Goal: Transaction & Acquisition: Purchase product/service

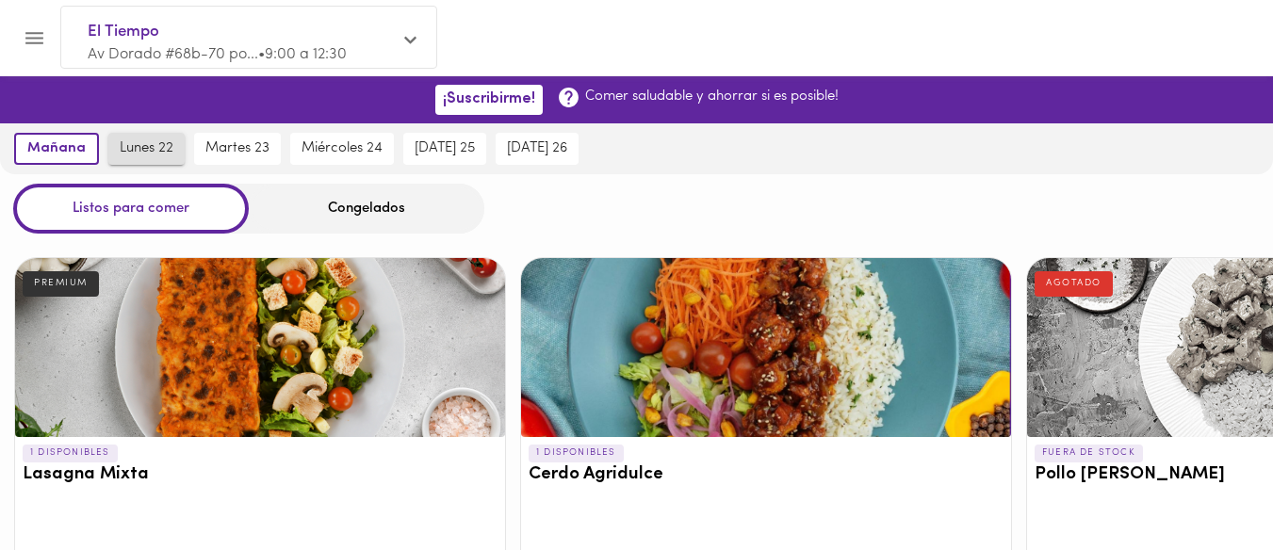
click at [132, 152] on span "lunes 22" at bounding box center [147, 148] width 54 height 17
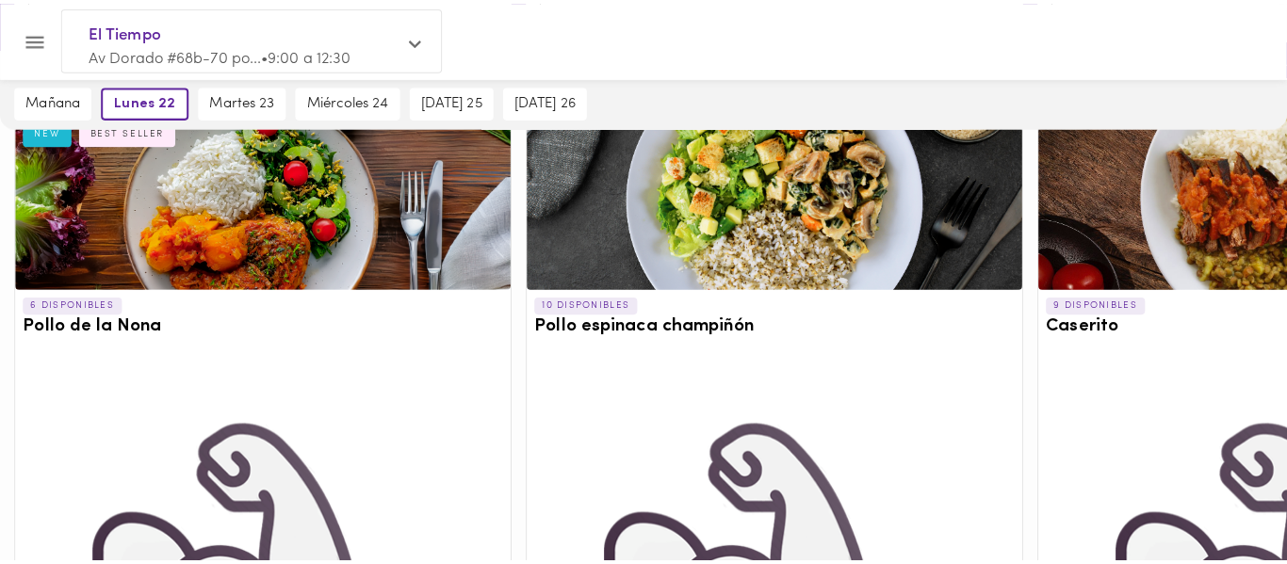
scroll to position [935, 0]
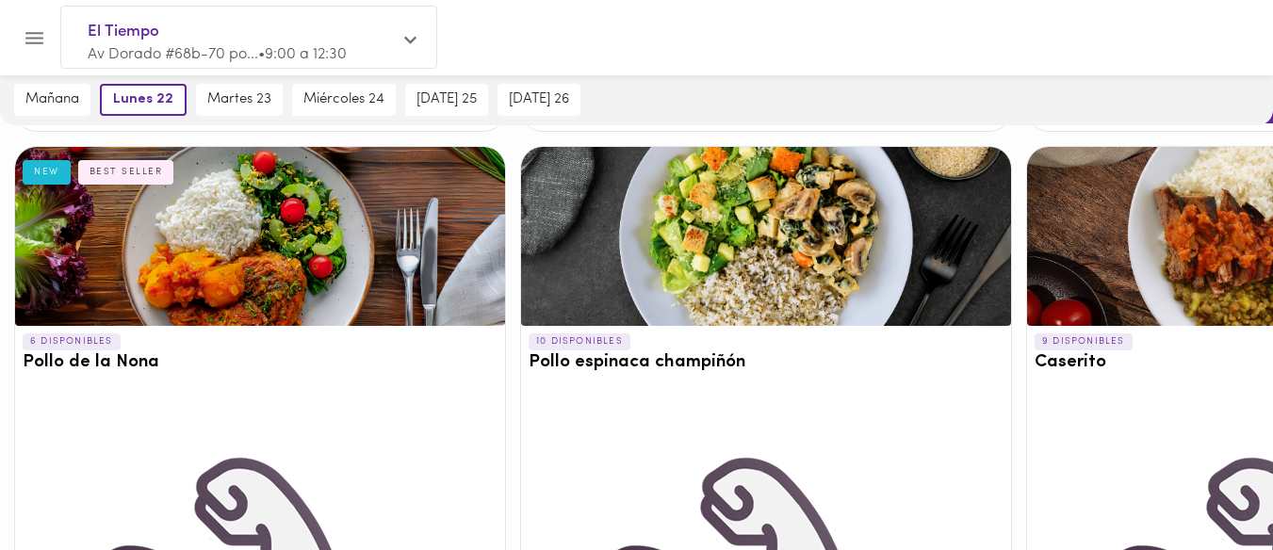
click at [788, 256] on div at bounding box center [766, 236] width 490 height 179
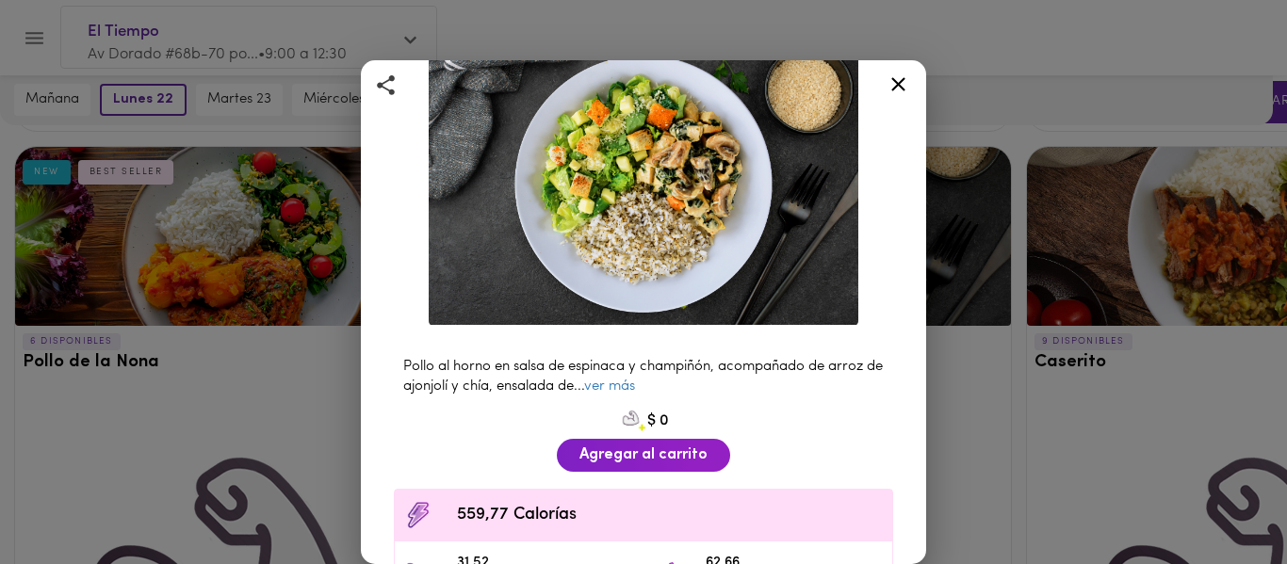
scroll to position [139, 0]
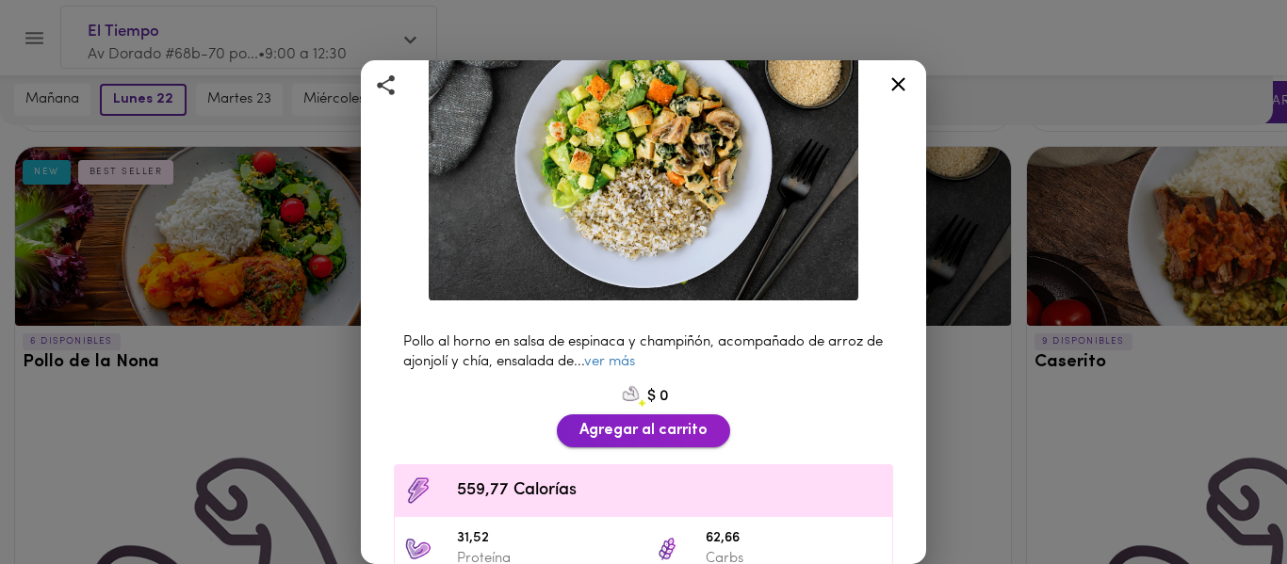
click at [644, 422] on span "Agregar al carrito" at bounding box center [643, 431] width 128 height 18
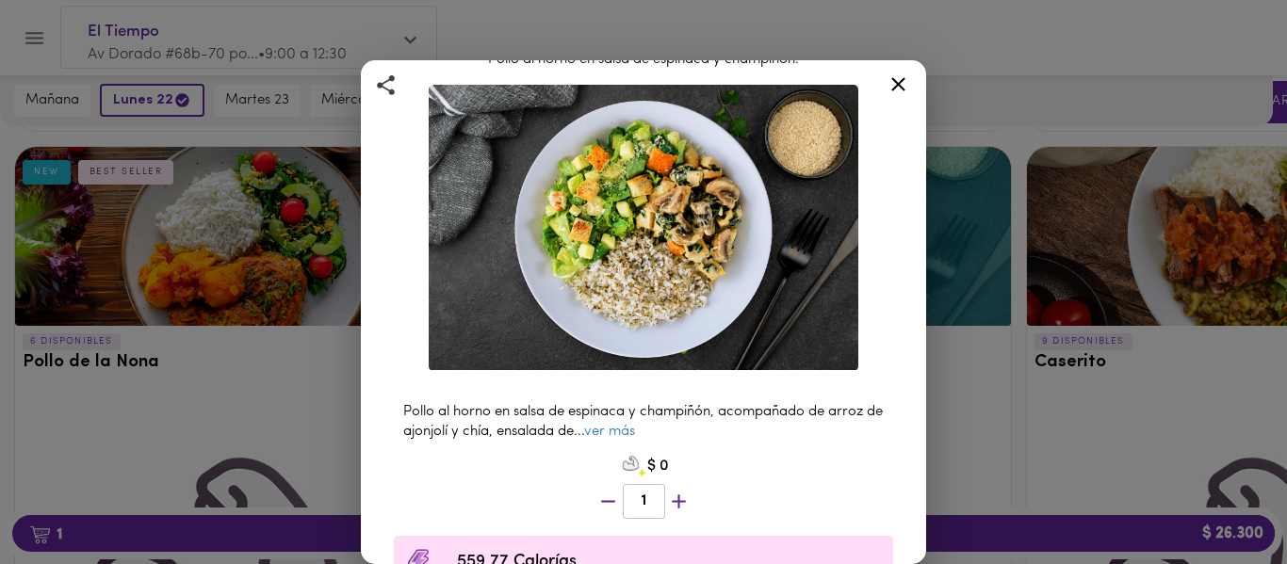
scroll to position [0, 0]
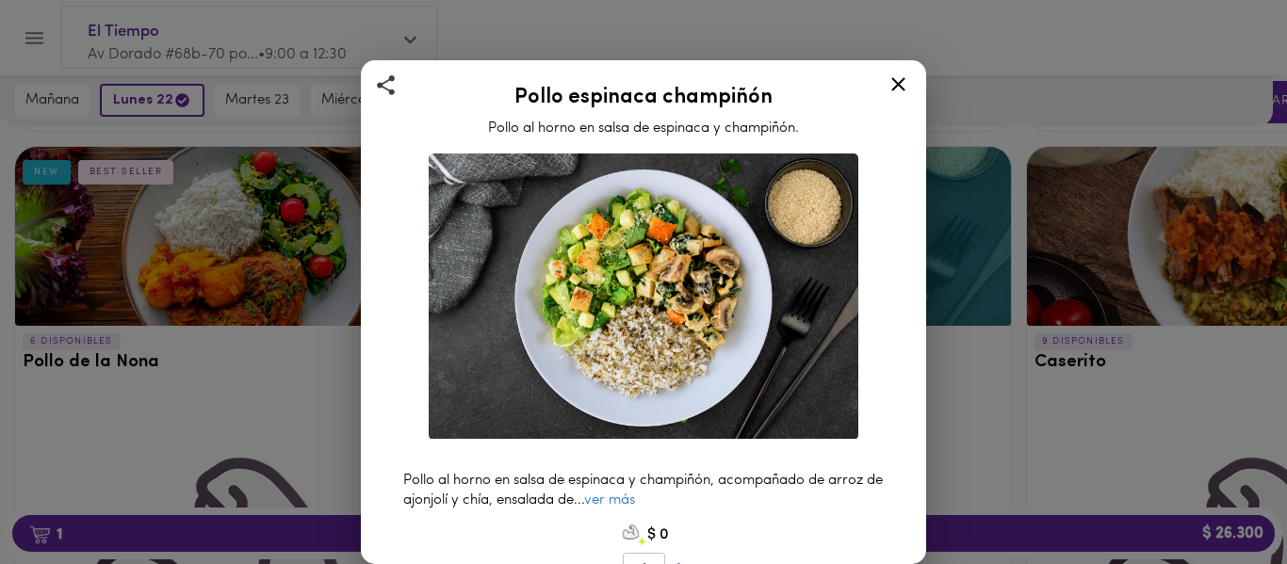
click at [902, 85] on icon at bounding box center [899, 85] width 24 height 24
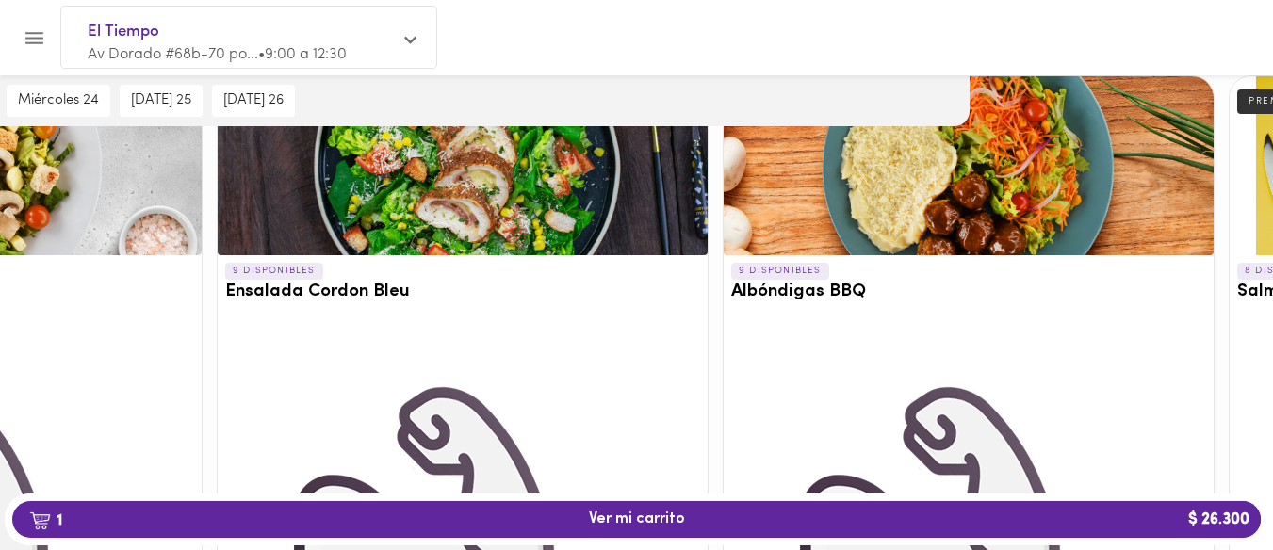
scroll to position [1739, 303]
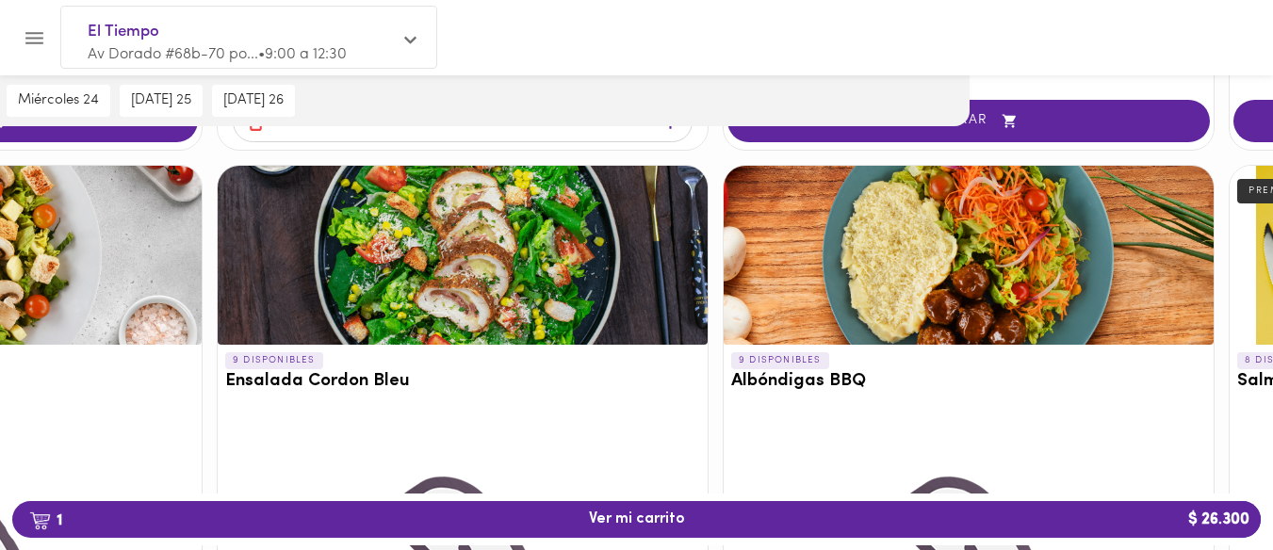
click at [954, 269] on div at bounding box center [969, 255] width 490 height 179
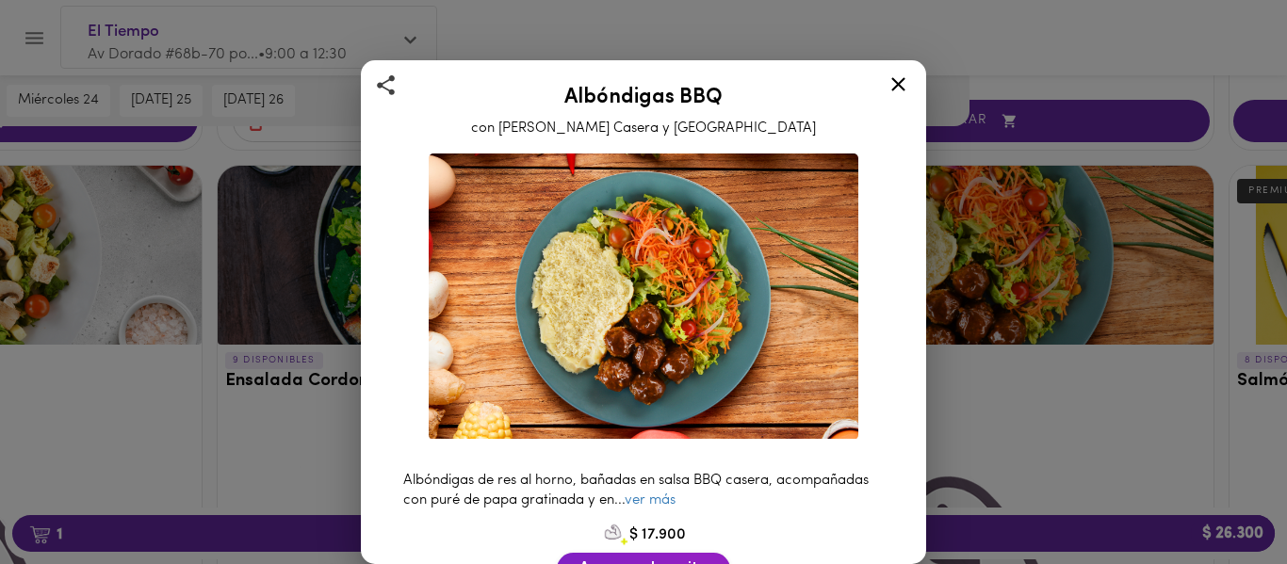
click at [599, 549] on span "Agregar al carrito" at bounding box center [643, 570] width 128 height 18
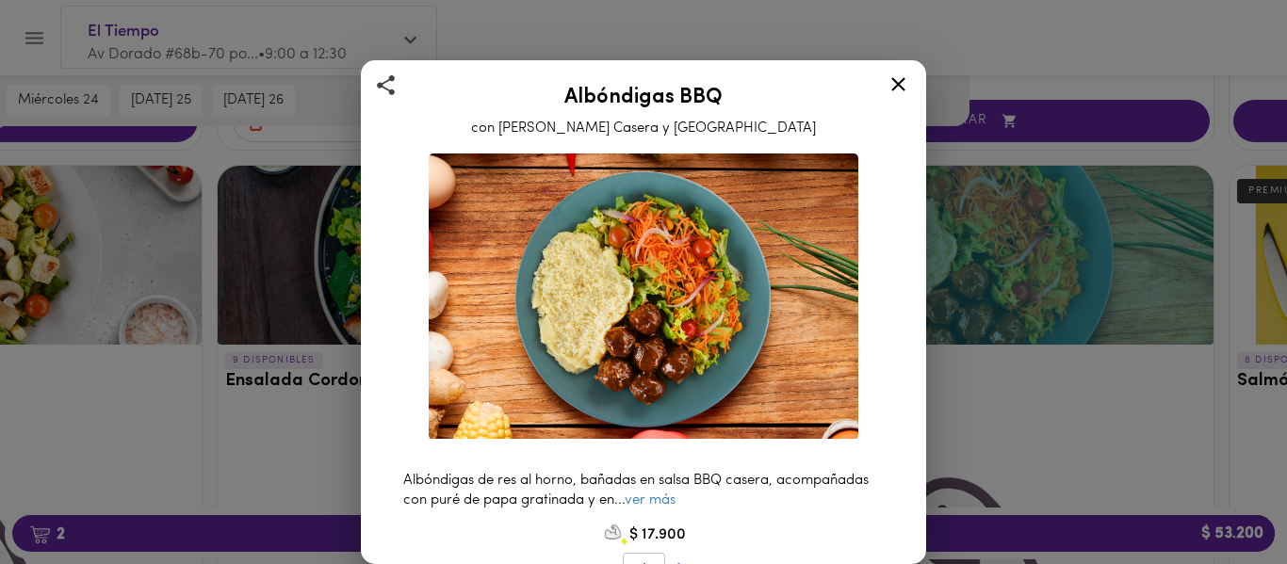
click at [905, 86] on icon at bounding box center [899, 85] width 24 height 24
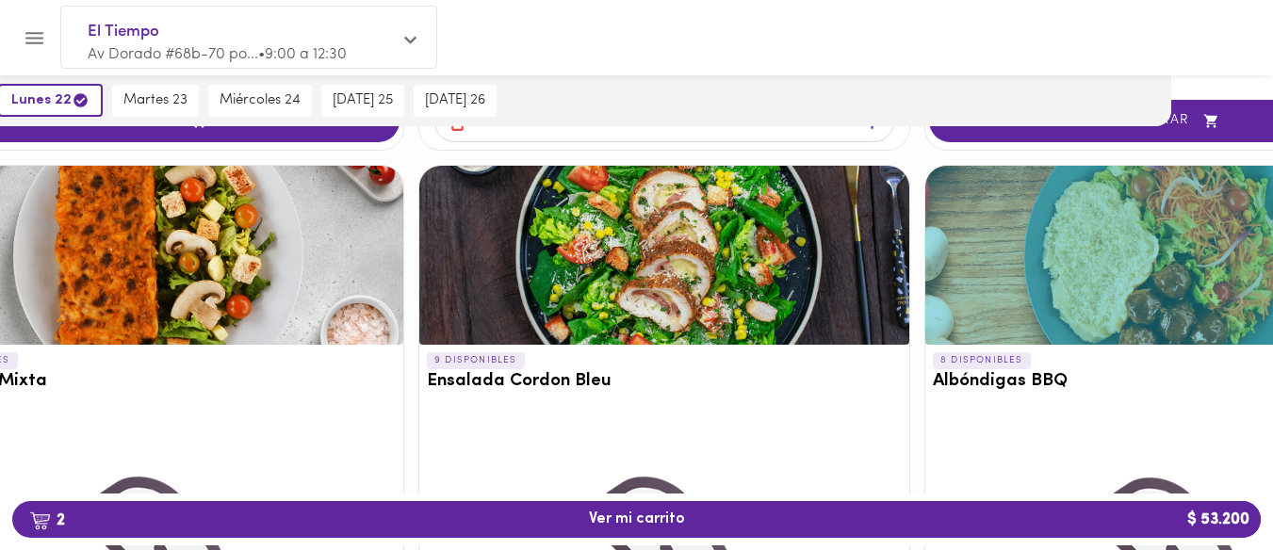
scroll to position [1739, 0]
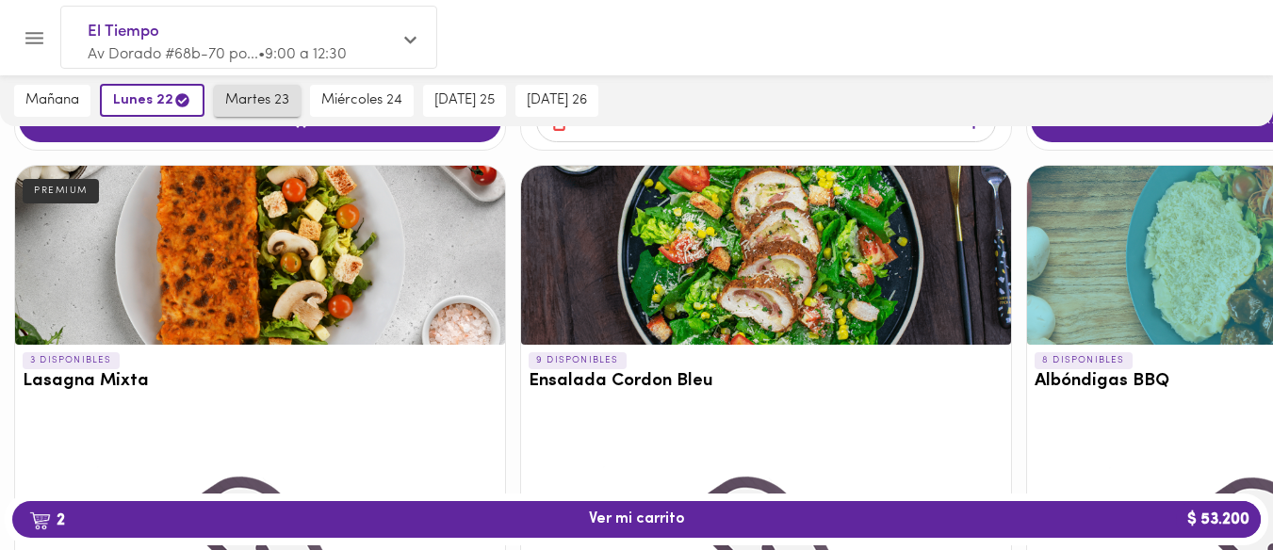
click at [264, 104] on span "martes 23" at bounding box center [257, 100] width 64 height 17
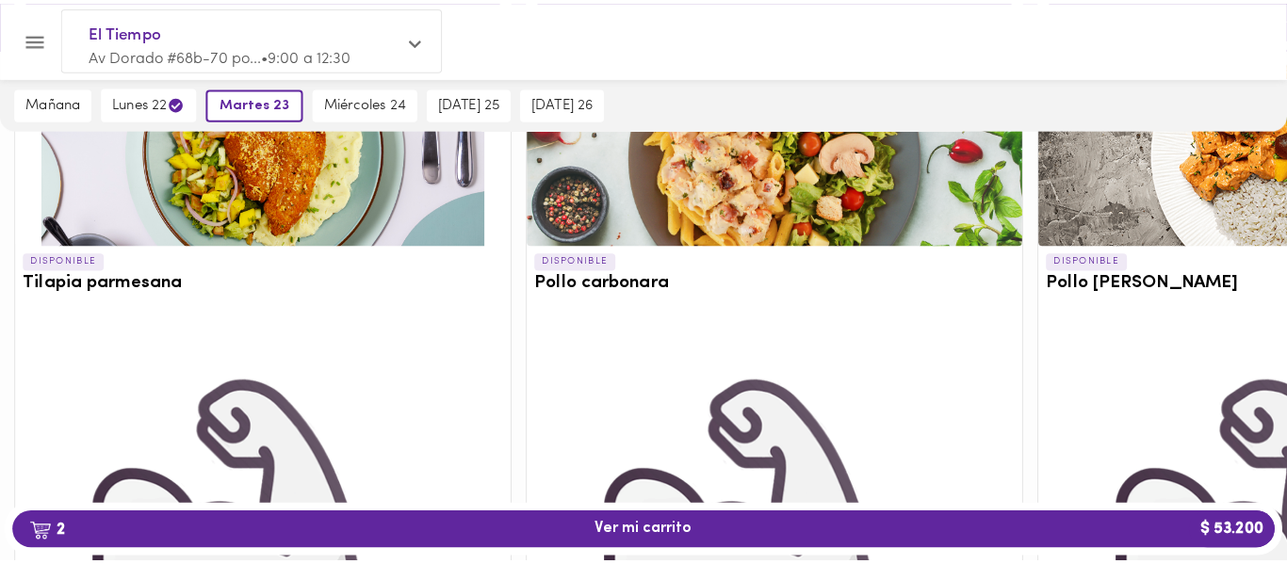
scroll to position [2585, 0]
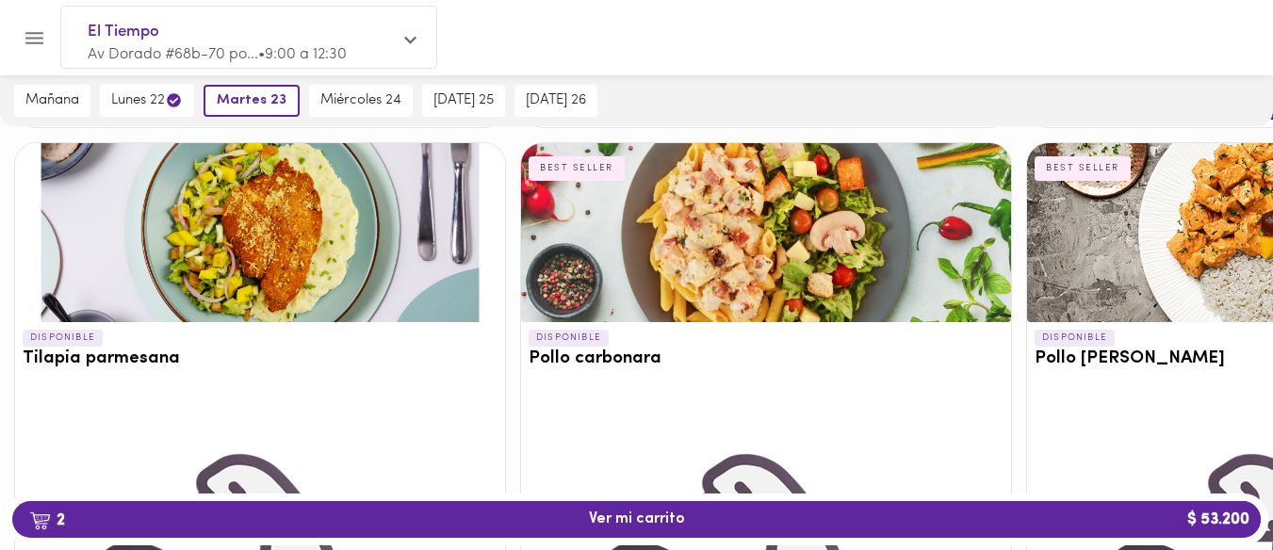
click at [219, 258] on div at bounding box center [260, 232] width 490 height 179
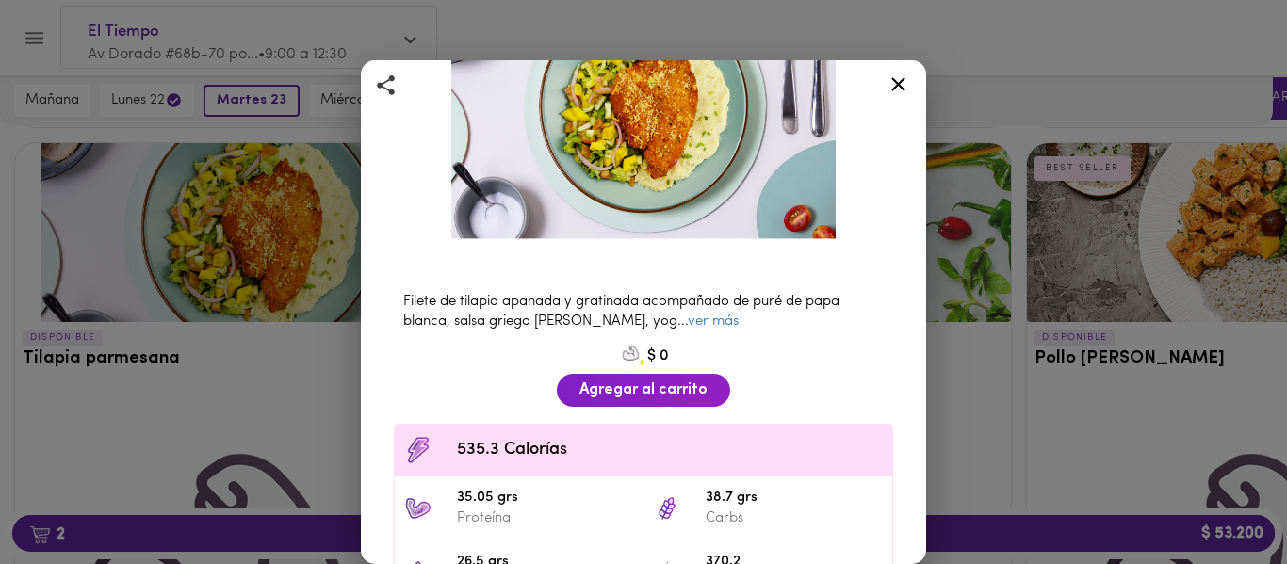
scroll to position [215, 0]
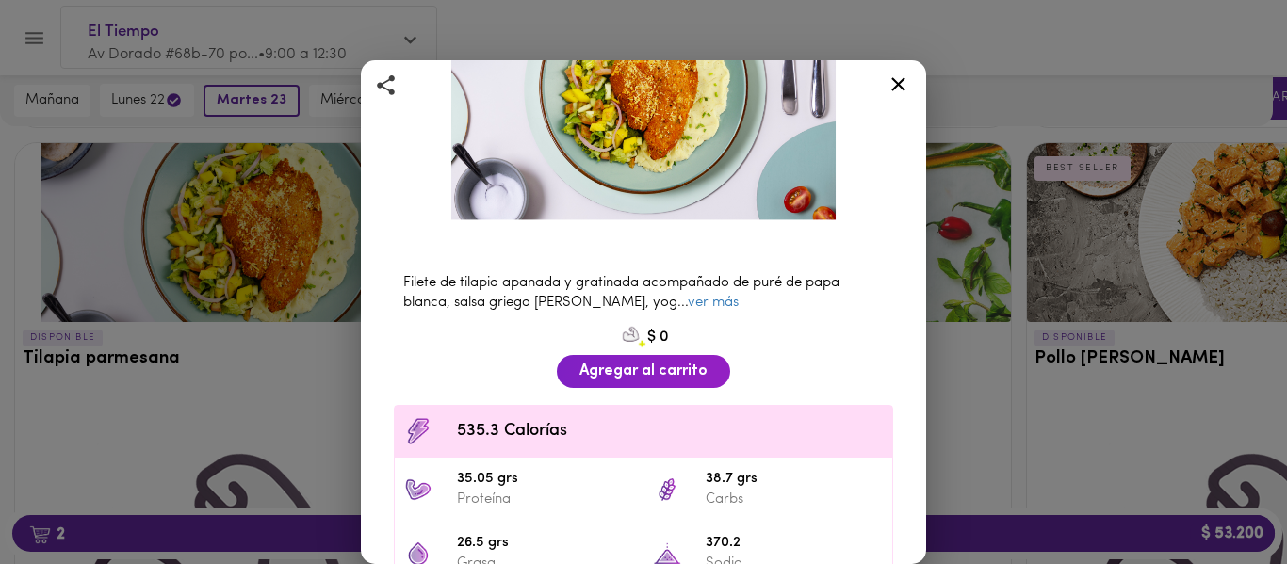
click at [588, 363] on span "Agregar al carrito" at bounding box center [643, 372] width 128 height 18
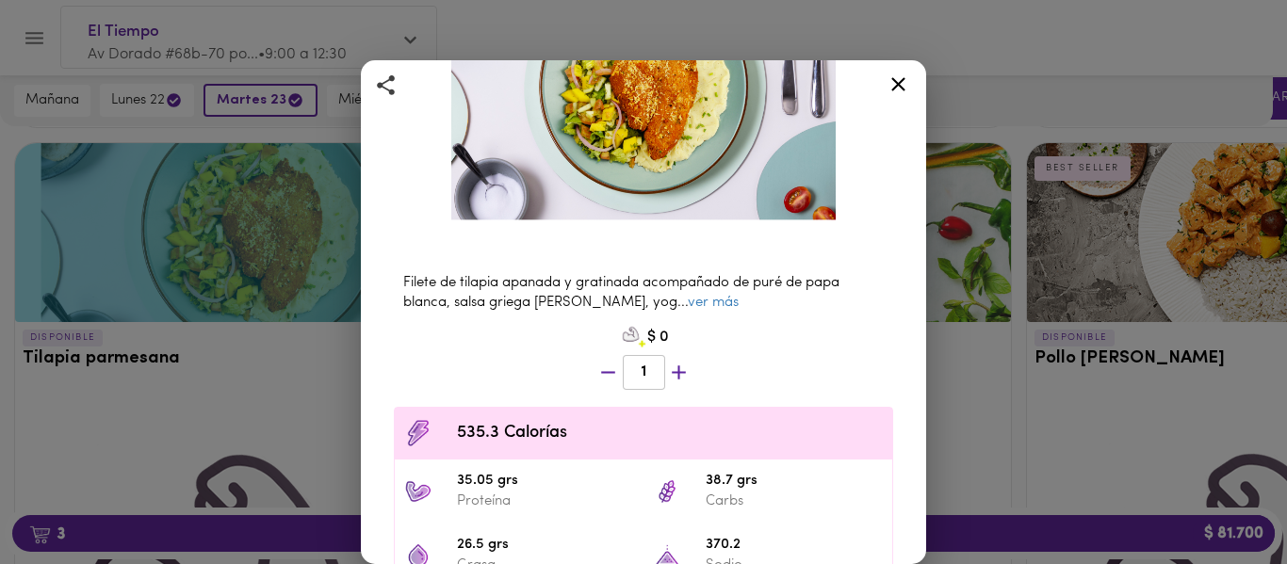
click at [896, 90] on icon at bounding box center [899, 85] width 24 height 24
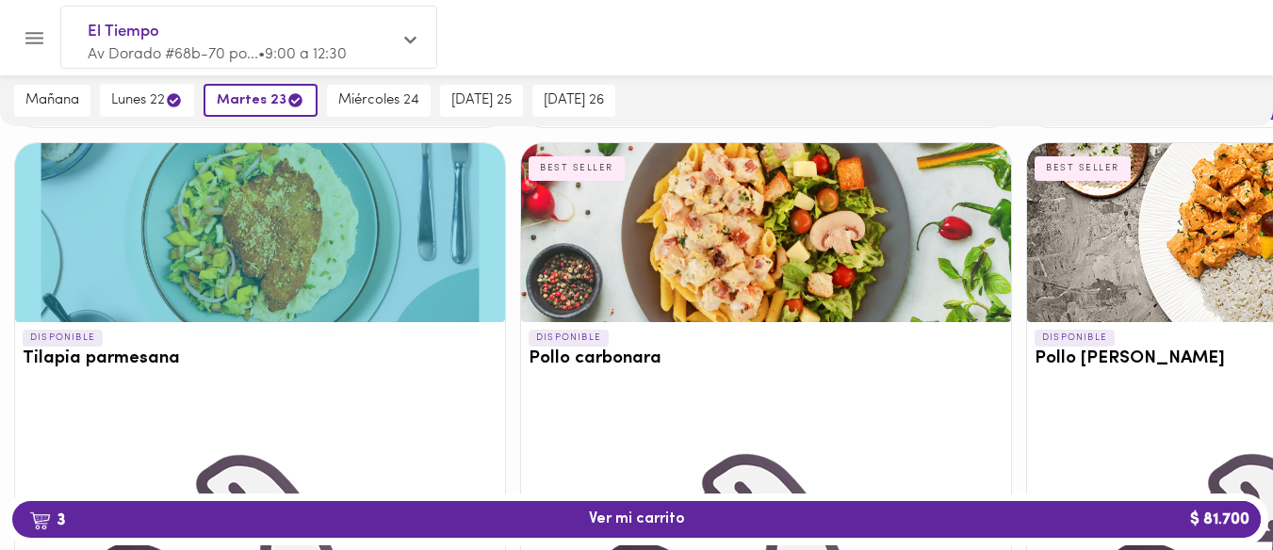
click at [1239, 203] on div at bounding box center [1272, 232] width 490 height 179
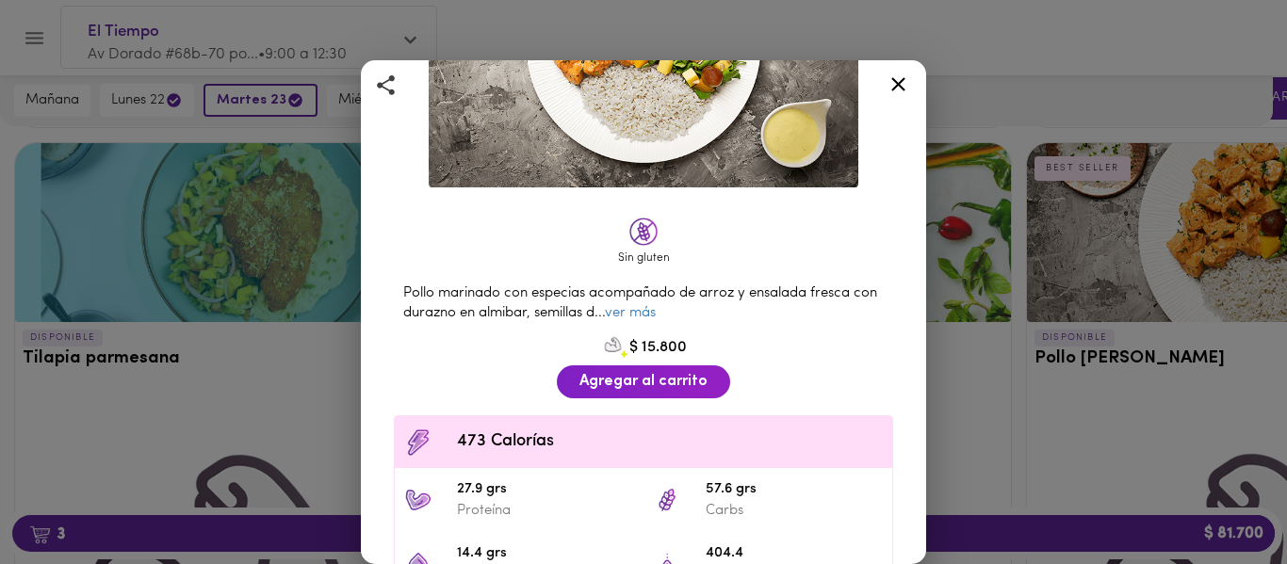
scroll to position [263, 0]
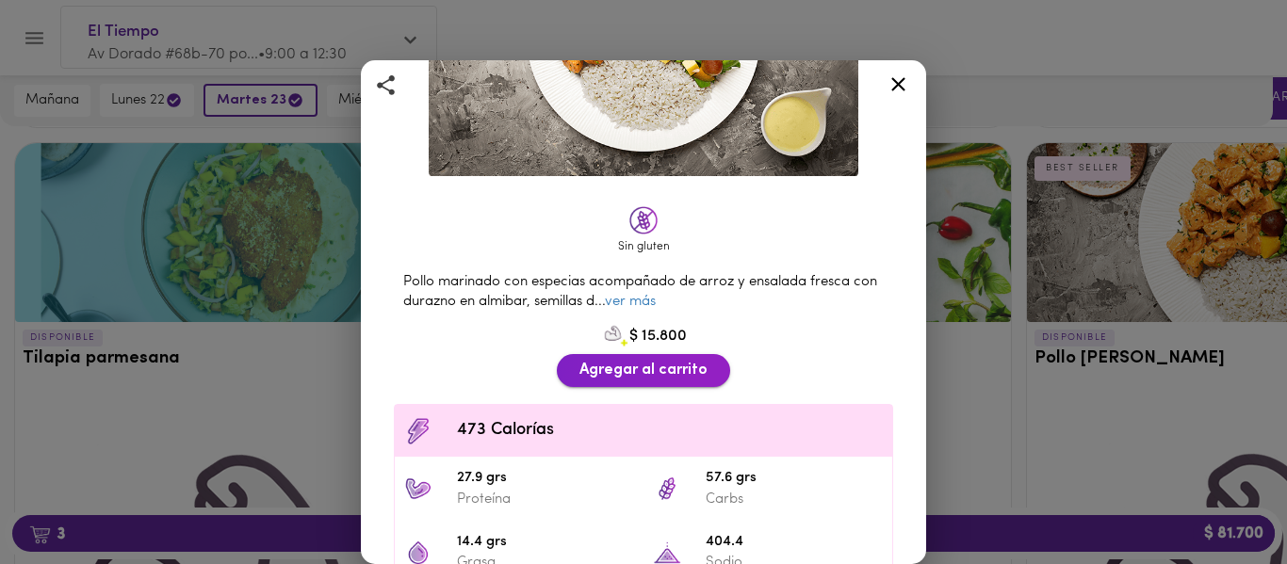
click at [629, 362] on span "Agregar al carrito" at bounding box center [643, 371] width 128 height 18
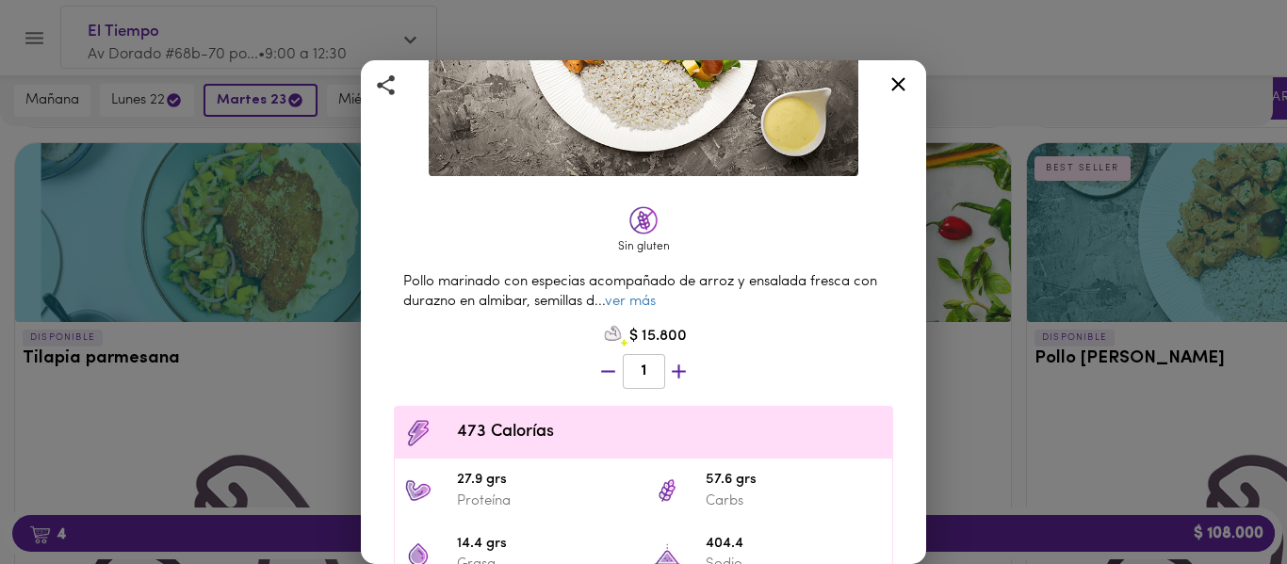
click at [898, 87] on icon at bounding box center [899, 85] width 24 height 24
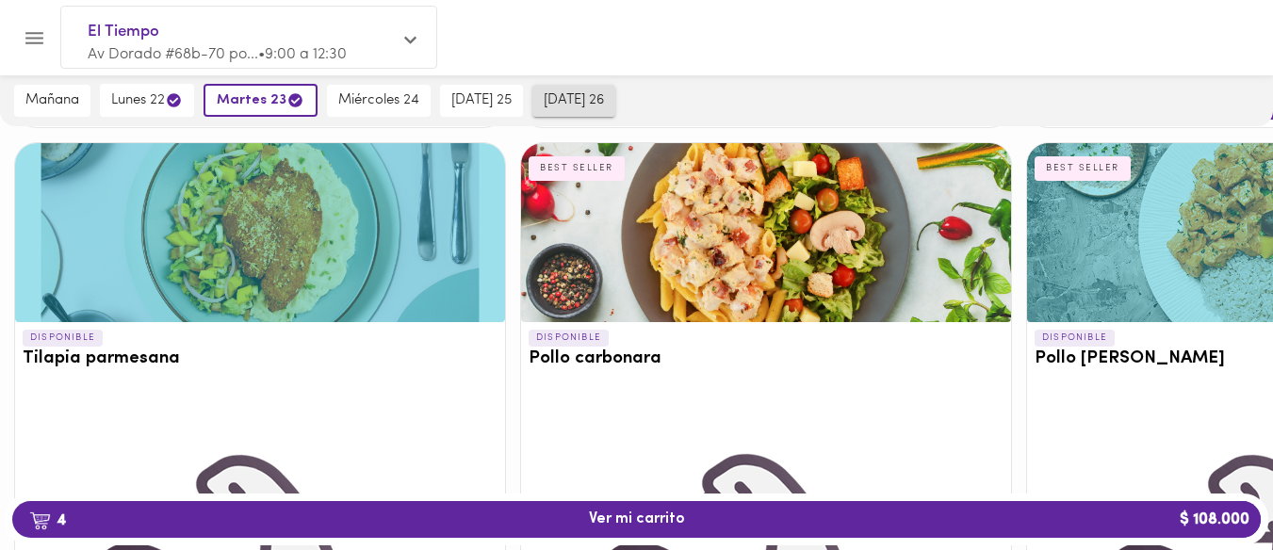
click at [575, 92] on span "[DATE] 26" at bounding box center [574, 100] width 60 height 17
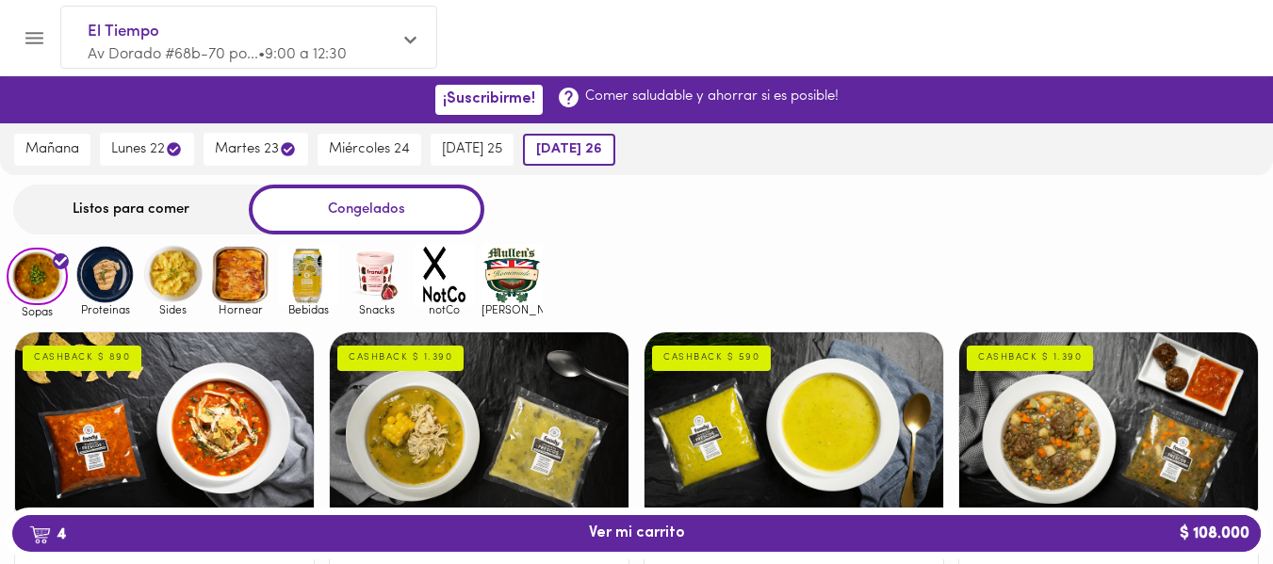
click at [107, 214] on div "Listos para comer" at bounding box center [131, 210] width 236 height 50
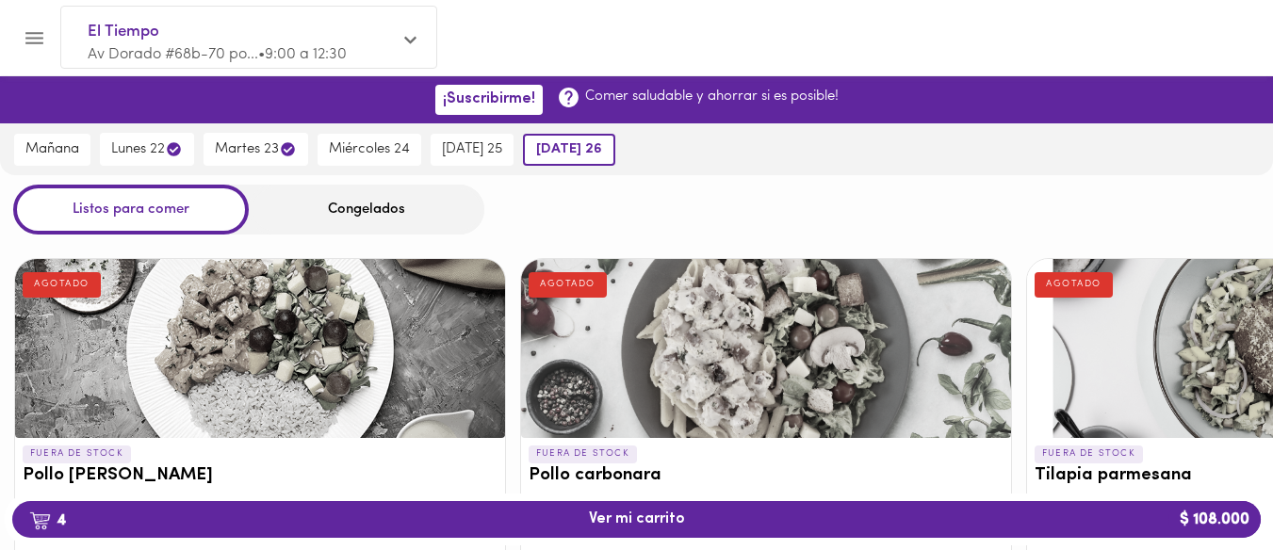
click at [391, 204] on div "Congelados" at bounding box center [367, 210] width 236 height 50
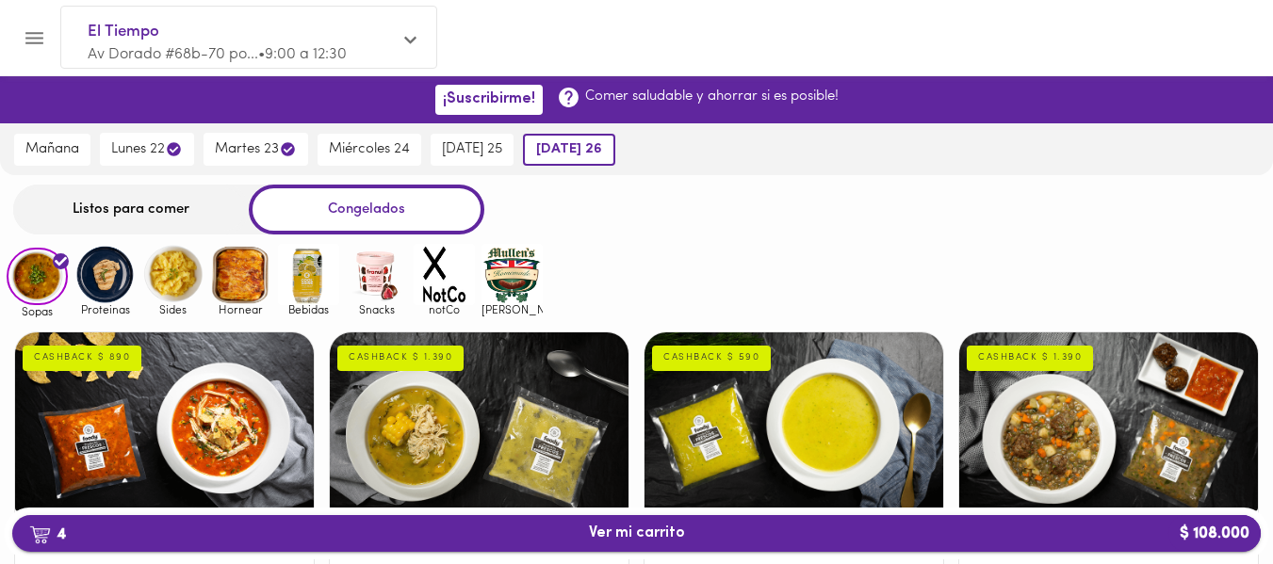
click at [567, 531] on span "4 Ver mi carrito $ 108.000" at bounding box center [636, 534] width 1218 height 18
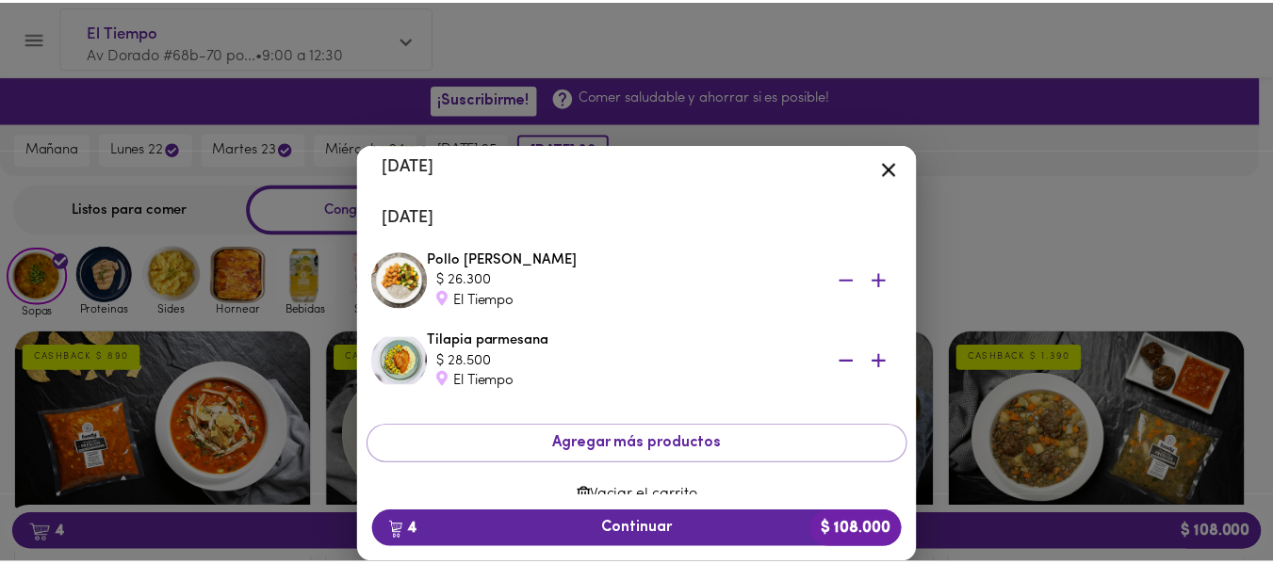
scroll to position [252, 0]
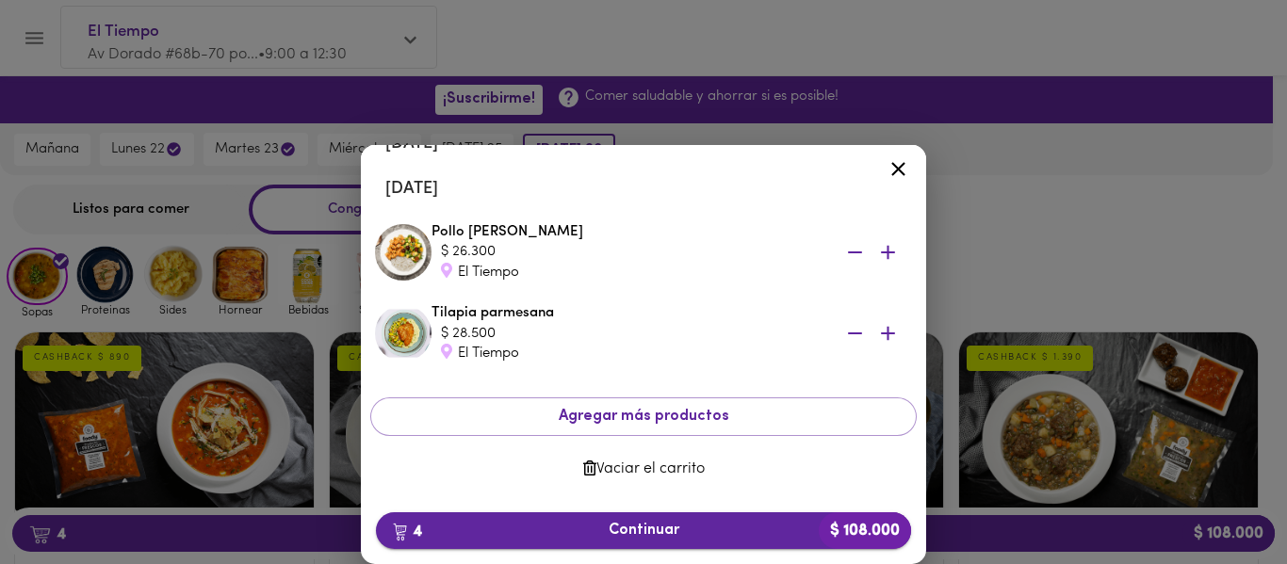
click at [624, 522] on span "4 Continuar $ 108.000" at bounding box center [643, 531] width 505 height 18
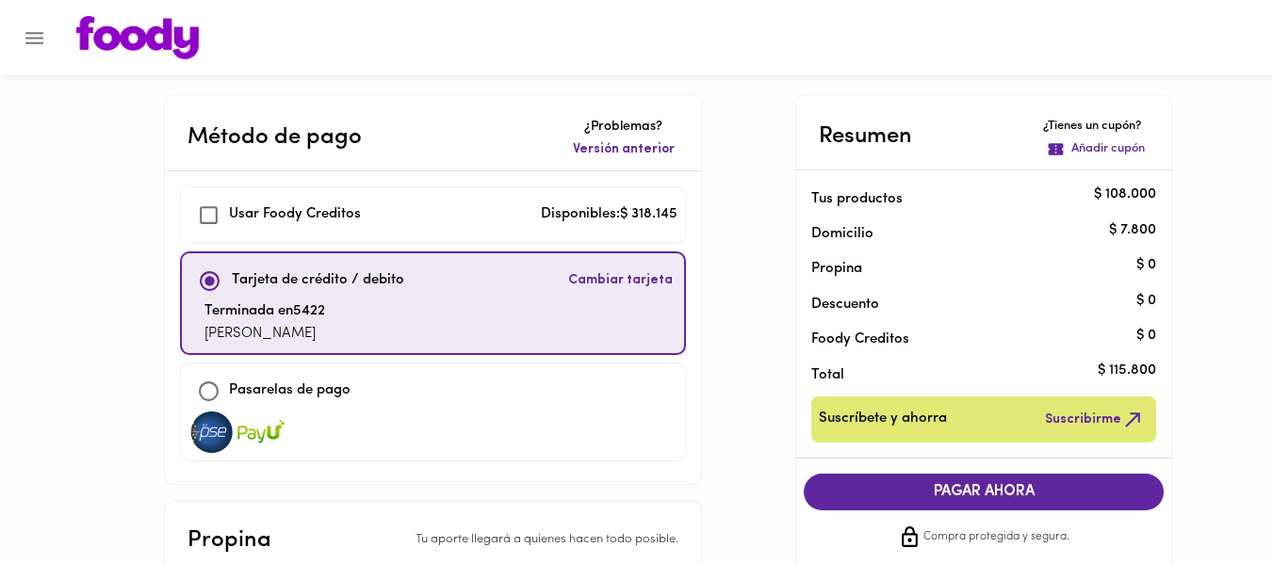
checkbox input "true"
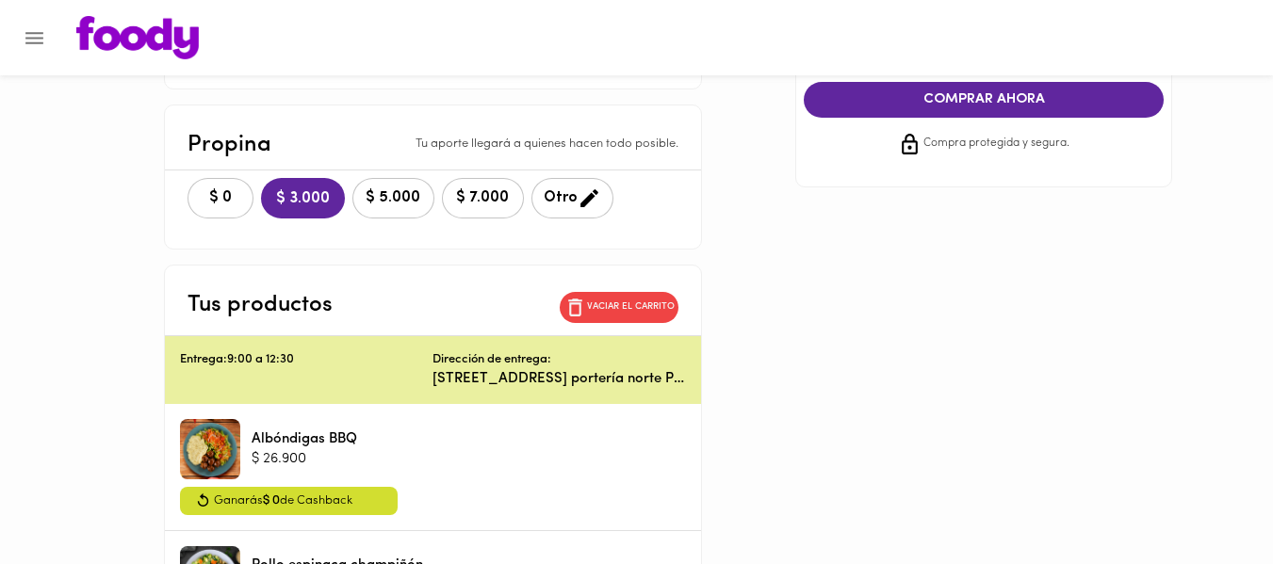
scroll to position [390, 0]
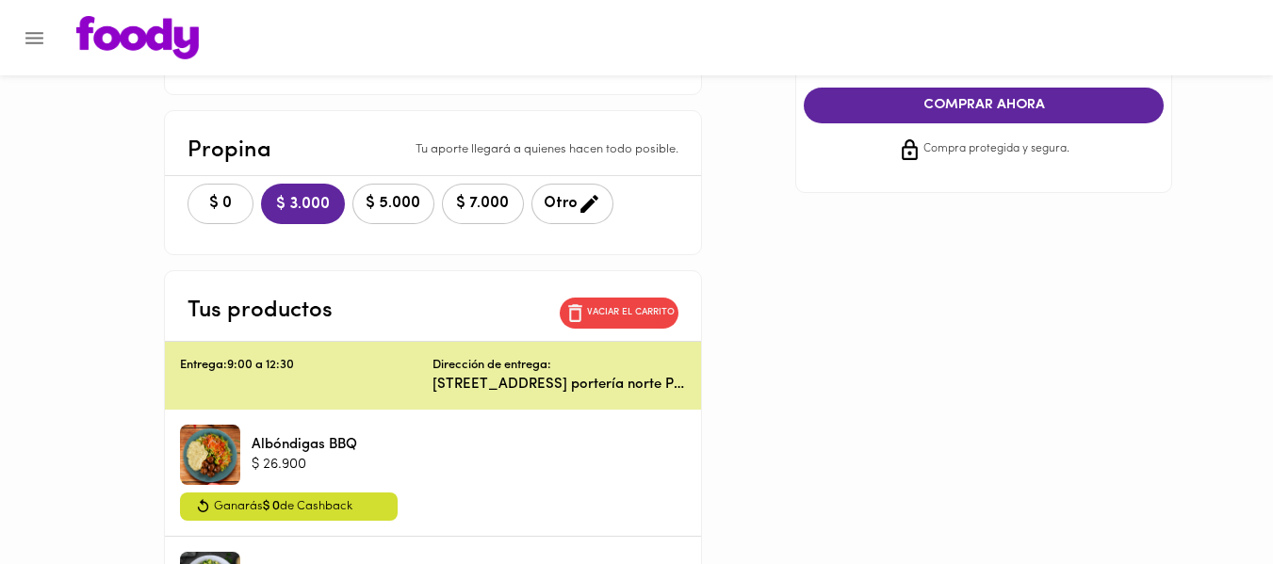
click at [240, 203] on span "$ 0" at bounding box center [220, 204] width 41 height 18
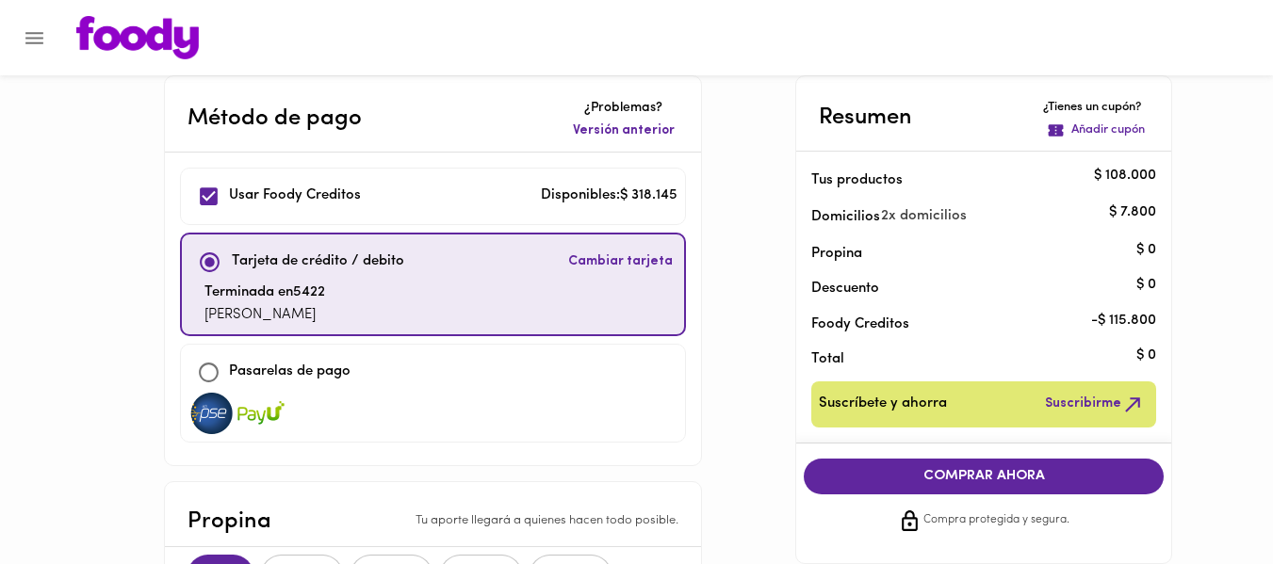
scroll to position [16, 0]
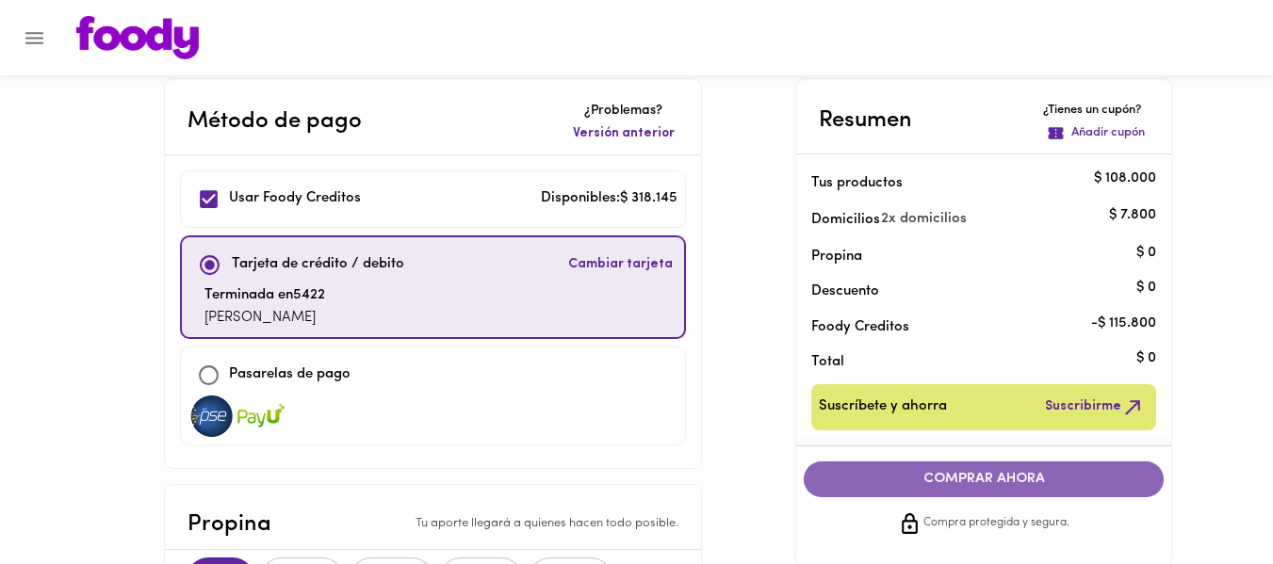
click at [958, 483] on span "COMPRAR AHORA" at bounding box center [984, 479] width 322 height 17
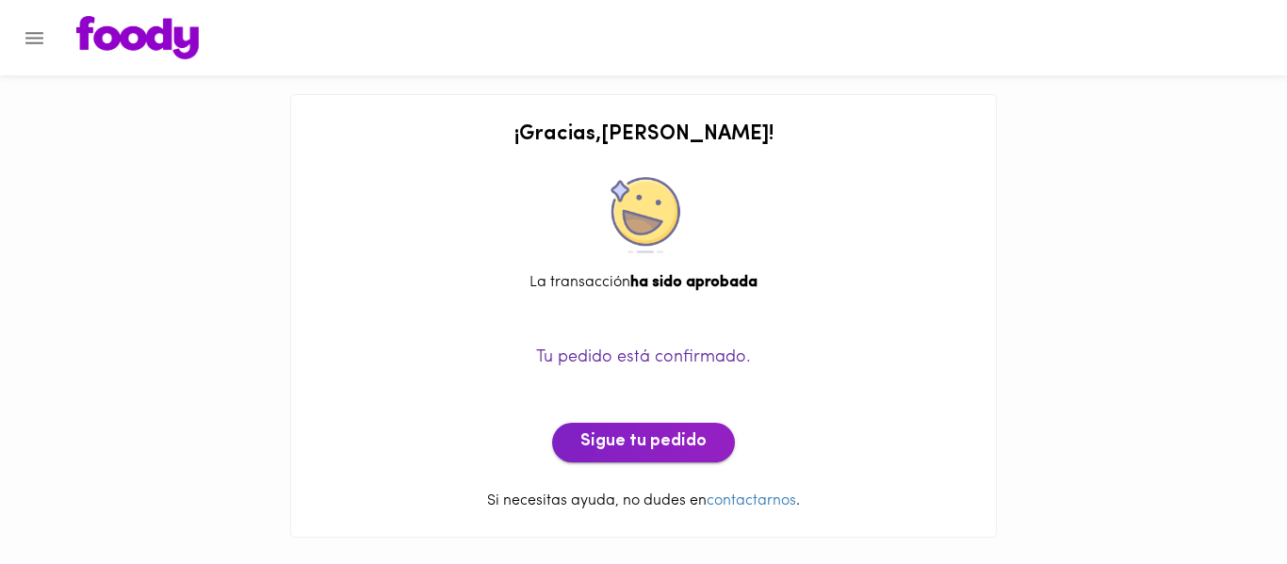
click at [681, 430] on button "Sigue tu pedido" at bounding box center [643, 443] width 183 height 40
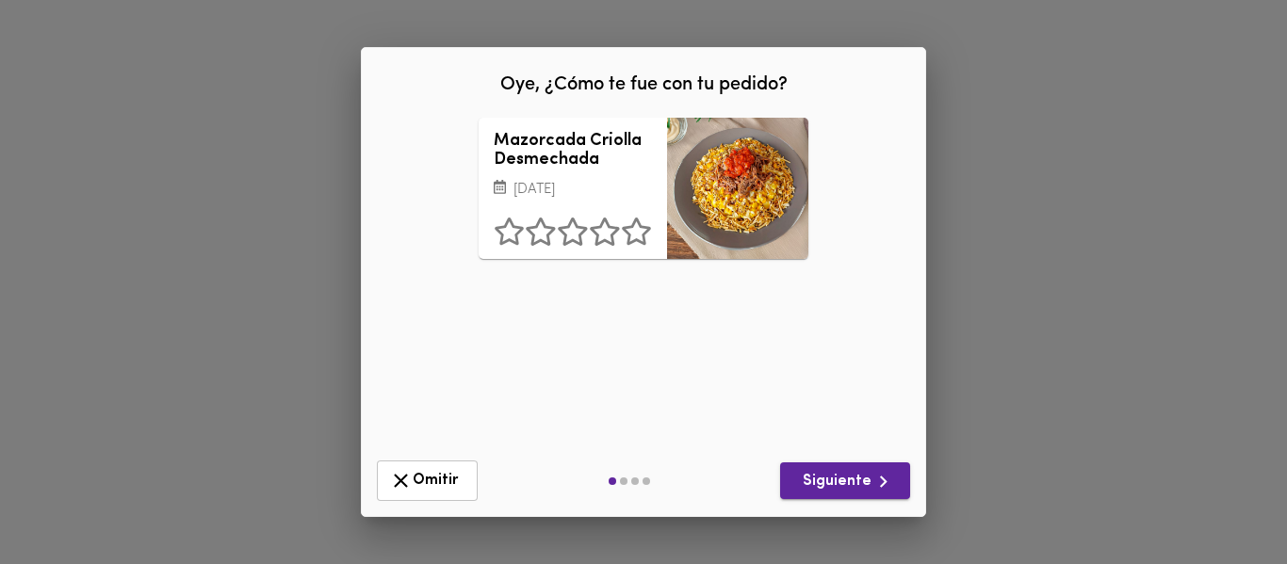
click at [832, 486] on span "Siguiente" at bounding box center [845, 482] width 100 height 24
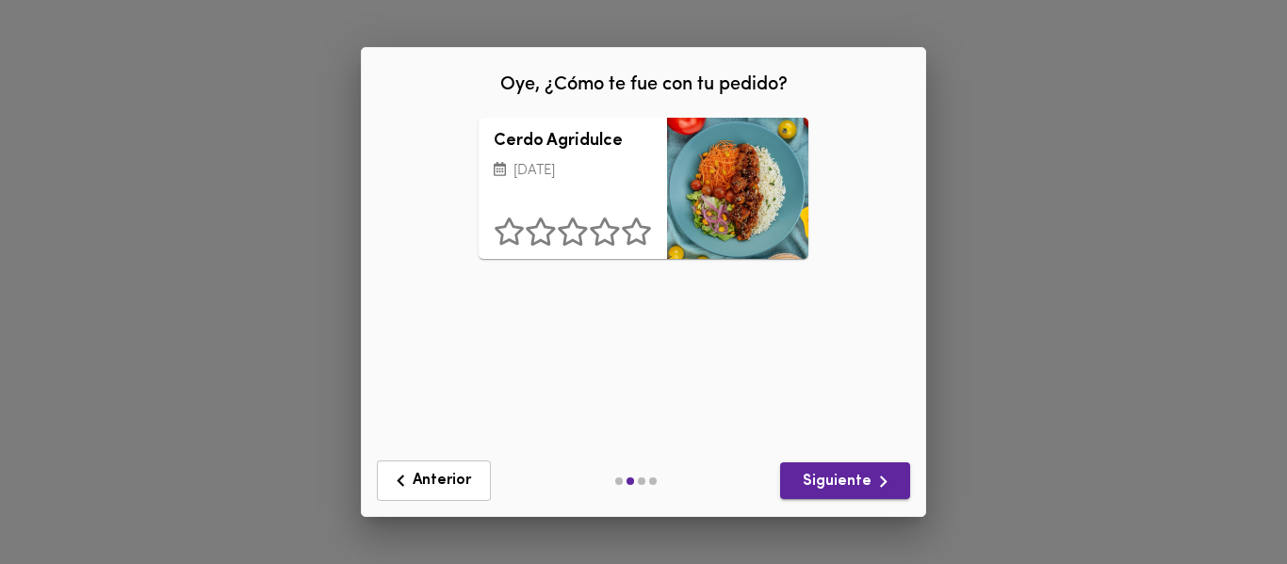
click at [832, 486] on span "Siguiente" at bounding box center [845, 482] width 100 height 24
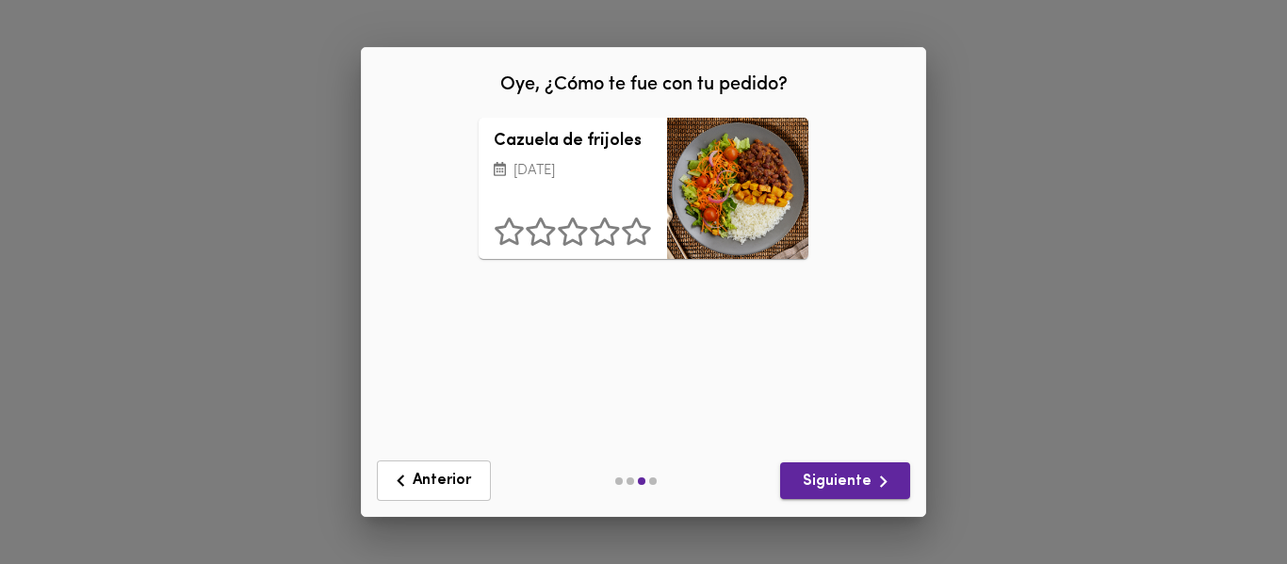
click at [832, 486] on span "Siguiente" at bounding box center [845, 482] width 100 height 24
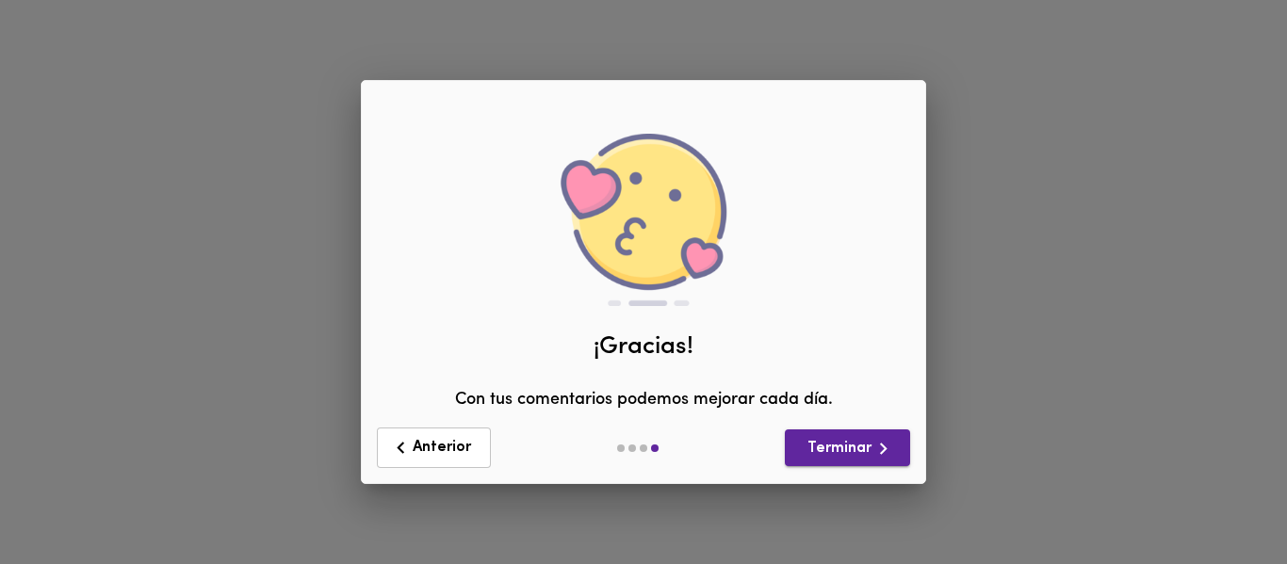
click at [840, 465] on button "Terminar" at bounding box center [847, 448] width 125 height 37
